Goal: Information Seeking & Learning: Learn about a topic

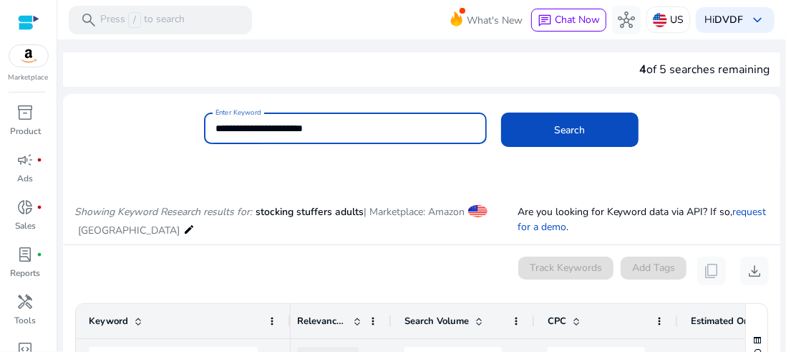
click at [265, 124] on input "**********" at bounding box center [345, 128] width 259 height 16
paste input
click at [501, 112] on button "Search" at bounding box center [569, 129] width 137 height 34
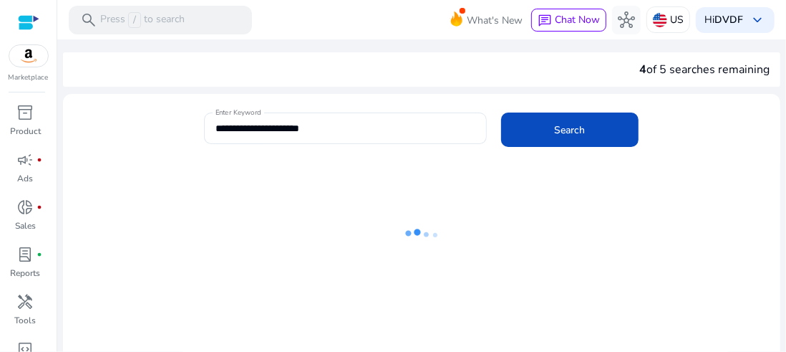
click at [152, 140] on div "**********" at bounding box center [416, 135] width 706 height 47
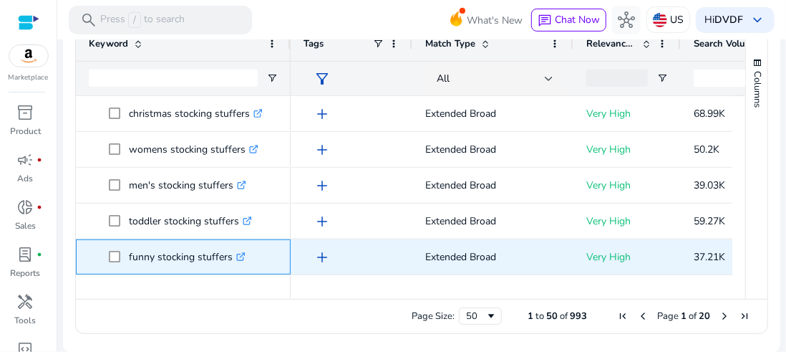
click at [198, 259] on p "funny stocking stuffers .st0{fill:#2c8af8}" at bounding box center [187, 256] width 117 height 29
click at [156, 259] on p "husband stocking stuffers .st0{fill:#2c8af8}" at bounding box center [194, 256] width 130 height 29
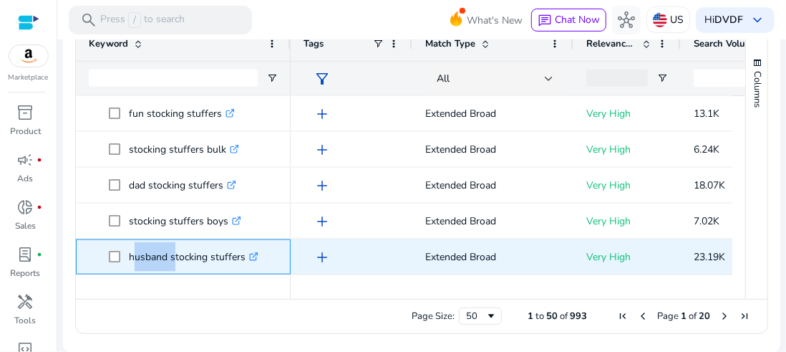
click at [156, 259] on p "husband stocking stuffers .st0{fill:#2c8af8}" at bounding box center [194, 256] width 130 height 29
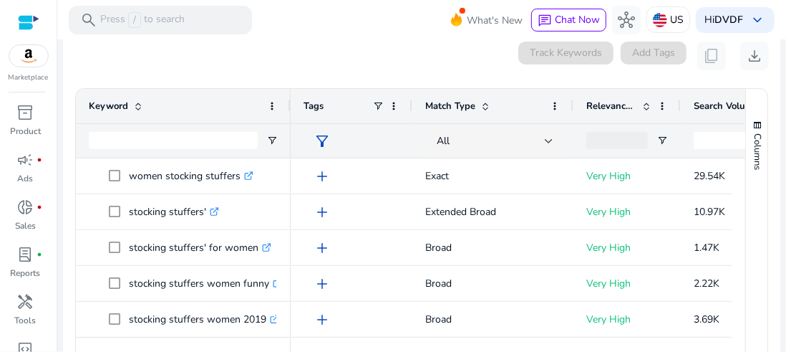
click at [717, 105] on span "Search Volume" at bounding box center [726, 106] width 64 height 13
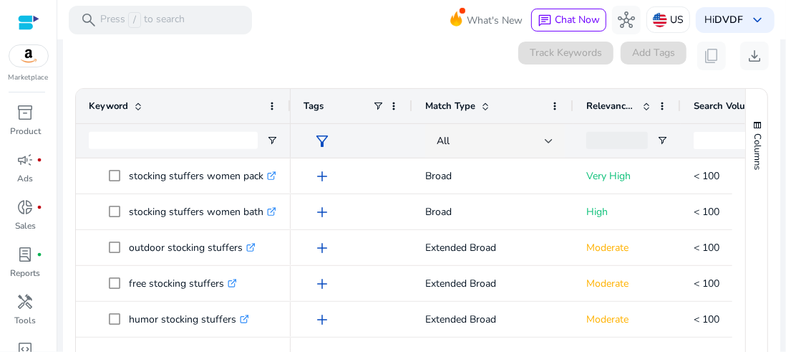
click at [717, 105] on span "Search Volume" at bounding box center [726, 106] width 64 height 13
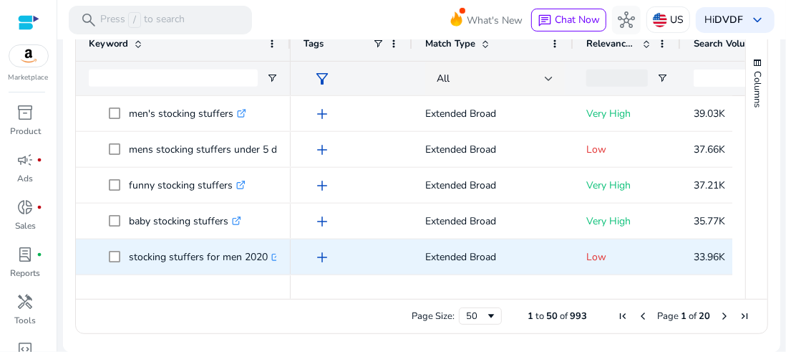
click at [170, 262] on p "stocking stuffers for men 2020 .st0{fill:#2c8af8}" at bounding box center [205, 256] width 152 height 29
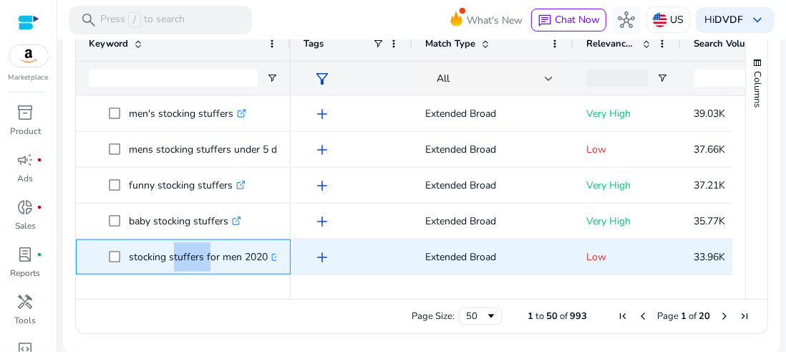
click at [170, 262] on p "stocking stuffers for men 2020 .st0{fill:#2c8af8}" at bounding box center [205, 256] width 152 height 29
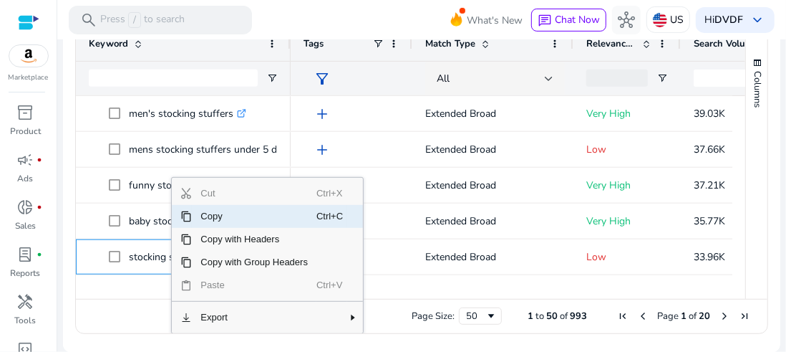
click at [233, 220] on span "Copy" at bounding box center [254, 216] width 125 height 23
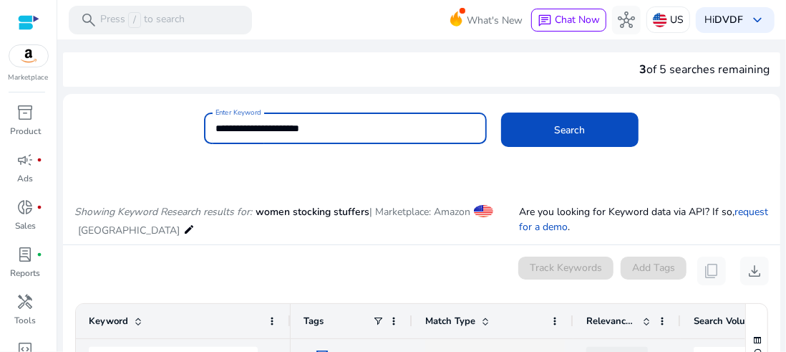
click at [253, 127] on input "**********" at bounding box center [345, 128] width 259 height 16
click at [312, 124] on input "**********" at bounding box center [345, 128] width 259 height 16
type input "**********"
click at [501, 112] on button "Search" at bounding box center [569, 129] width 137 height 34
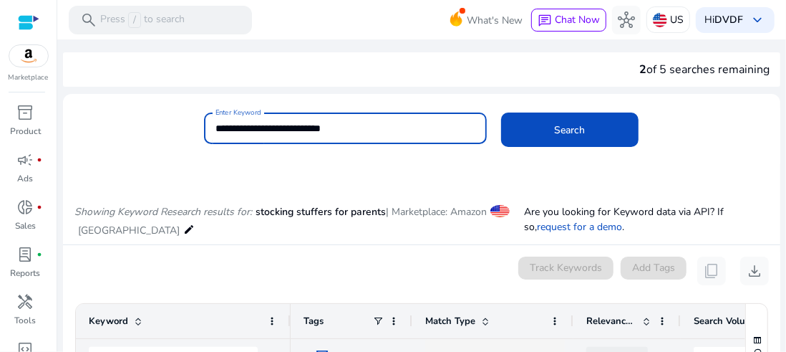
scroll to position [170, 0]
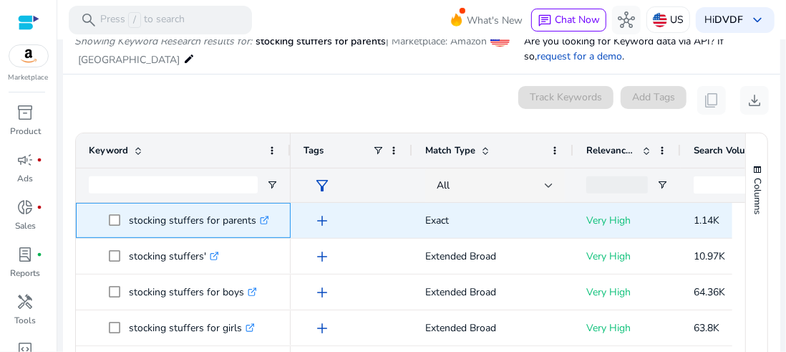
drag, startPoint x: 130, startPoint y: 219, endPoint x: 254, endPoint y: 217, distance: 123.9
click at [254, 217] on p "stocking stuffers for parents .st0{fill:#2c8af8}" at bounding box center [199, 220] width 140 height 29
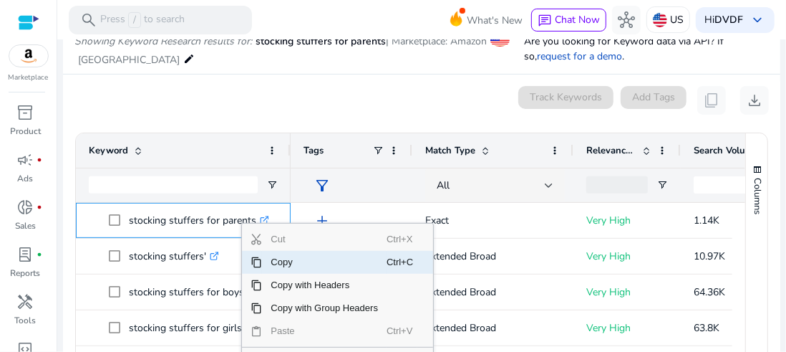
click at [262, 255] on span "Copy" at bounding box center [324, 262] width 125 height 23
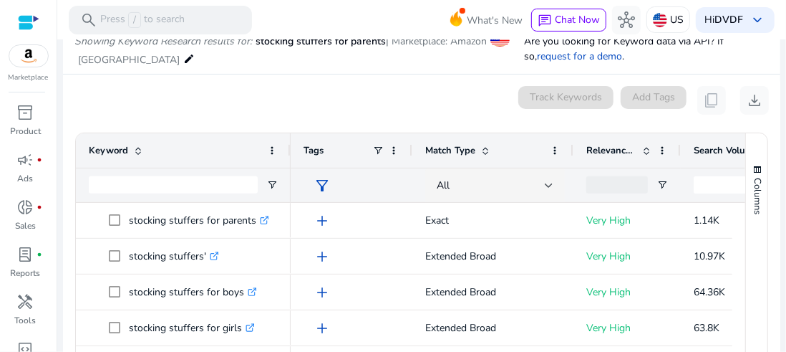
click at [355, 196] on div "filter_alt" at bounding box center [352, 185] width 96 height 34
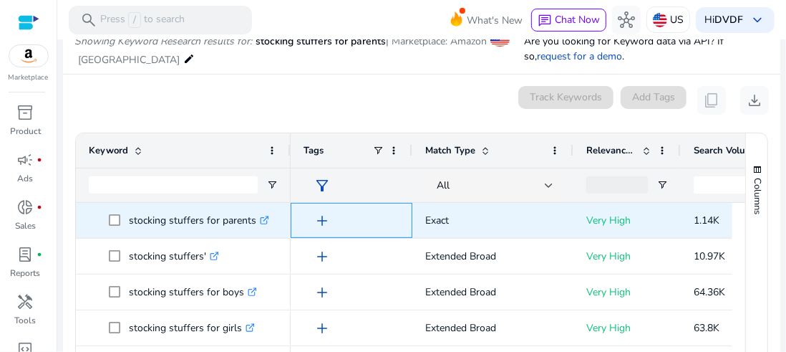
click at [362, 213] on div "add" at bounding box center [355, 220] width 89 height 26
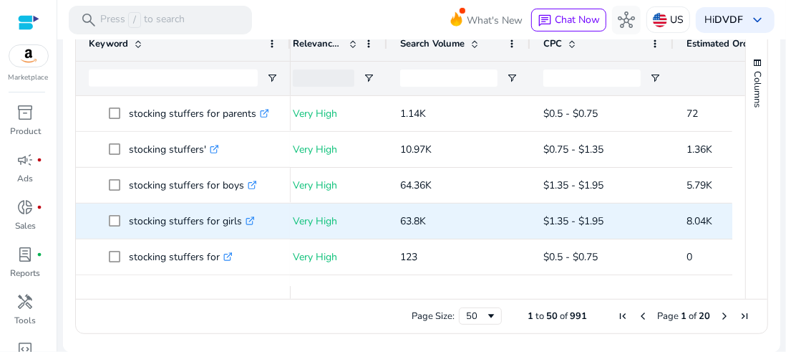
scroll to position [0, 298]
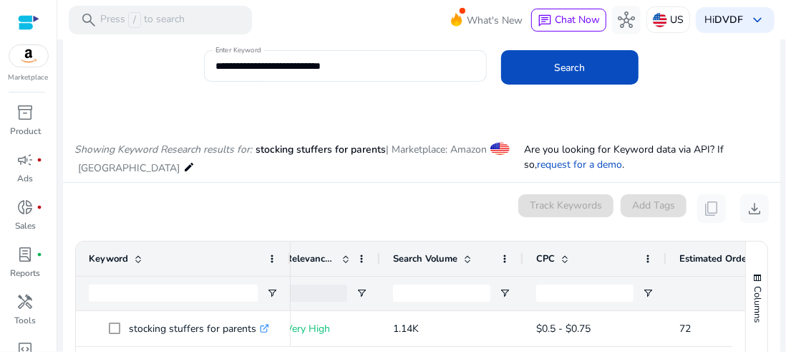
click at [413, 117] on div "Showing Keyword Research results for: stocking stuffers for parents | Marketpla…" at bounding box center [422, 145] width 718 height 74
click at [328, 148] on span "stocking stuffers for parents" at bounding box center [321, 150] width 130 height 14
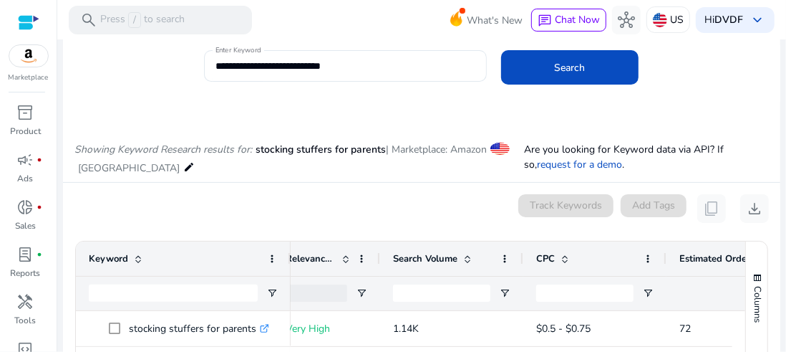
click at [328, 148] on span "stocking stuffers for parents" at bounding box center [321, 150] width 130 height 14
click at [349, 198] on div "0 keyword(s) selected Track Keywords Add Tags content_copy download" at bounding box center [421, 208] width 695 height 29
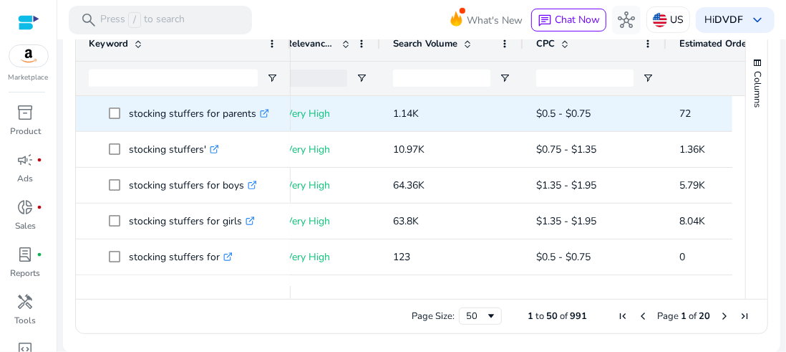
scroll to position [134, 0]
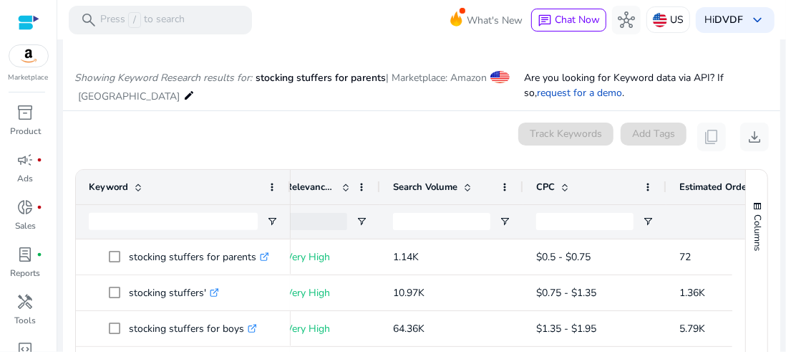
click at [705, 193] on div "Estimated Orders/Month" at bounding box center [731, 186] width 102 height 27
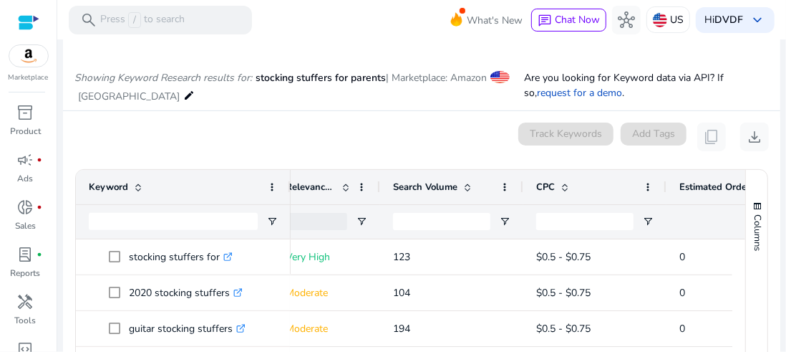
click at [705, 193] on div "Estimated Orders/Month 1" at bounding box center [731, 186] width 102 height 27
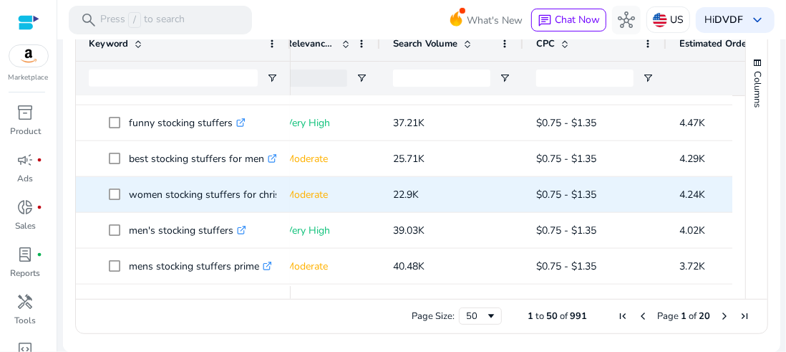
scroll to position [788, 0]
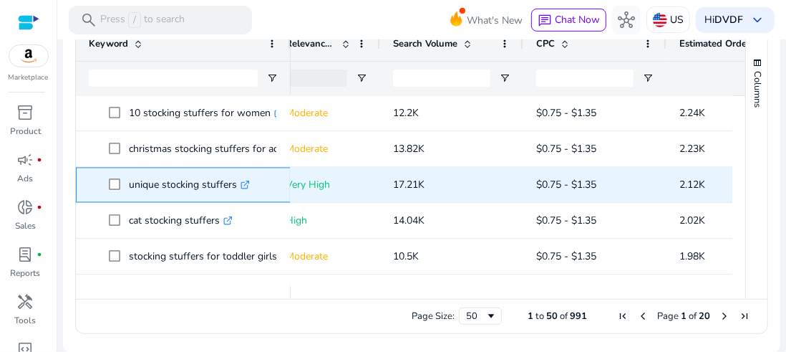
click at [195, 185] on p "unique stocking stuffers .st0{fill:#2c8af8}" at bounding box center [189, 184] width 121 height 29
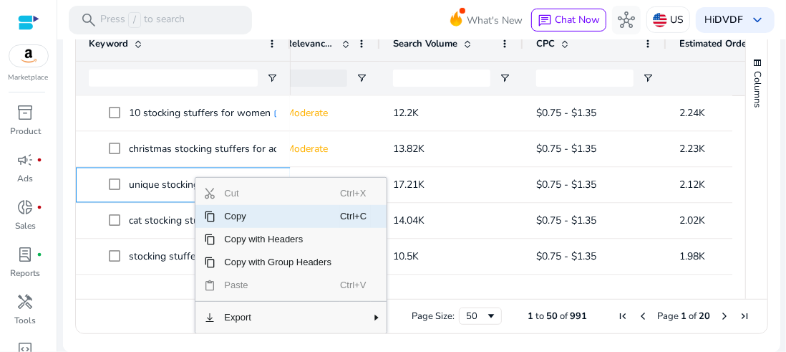
click at [237, 218] on span "Copy" at bounding box center [278, 216] width 125 height 23
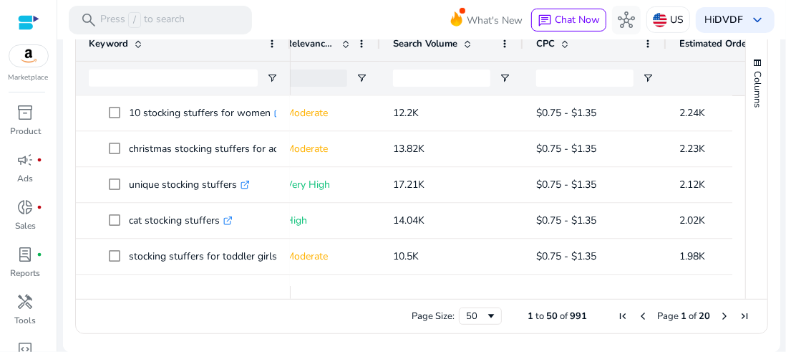
click at [68, 226] on ag-grid-angular "Press SPACE to select this row. Drag here to set row groups Drag here to set co…" at bounding box center [422, 180] width 716 height 322
